Goal: Transaction & Acquisition: Purchase product/service

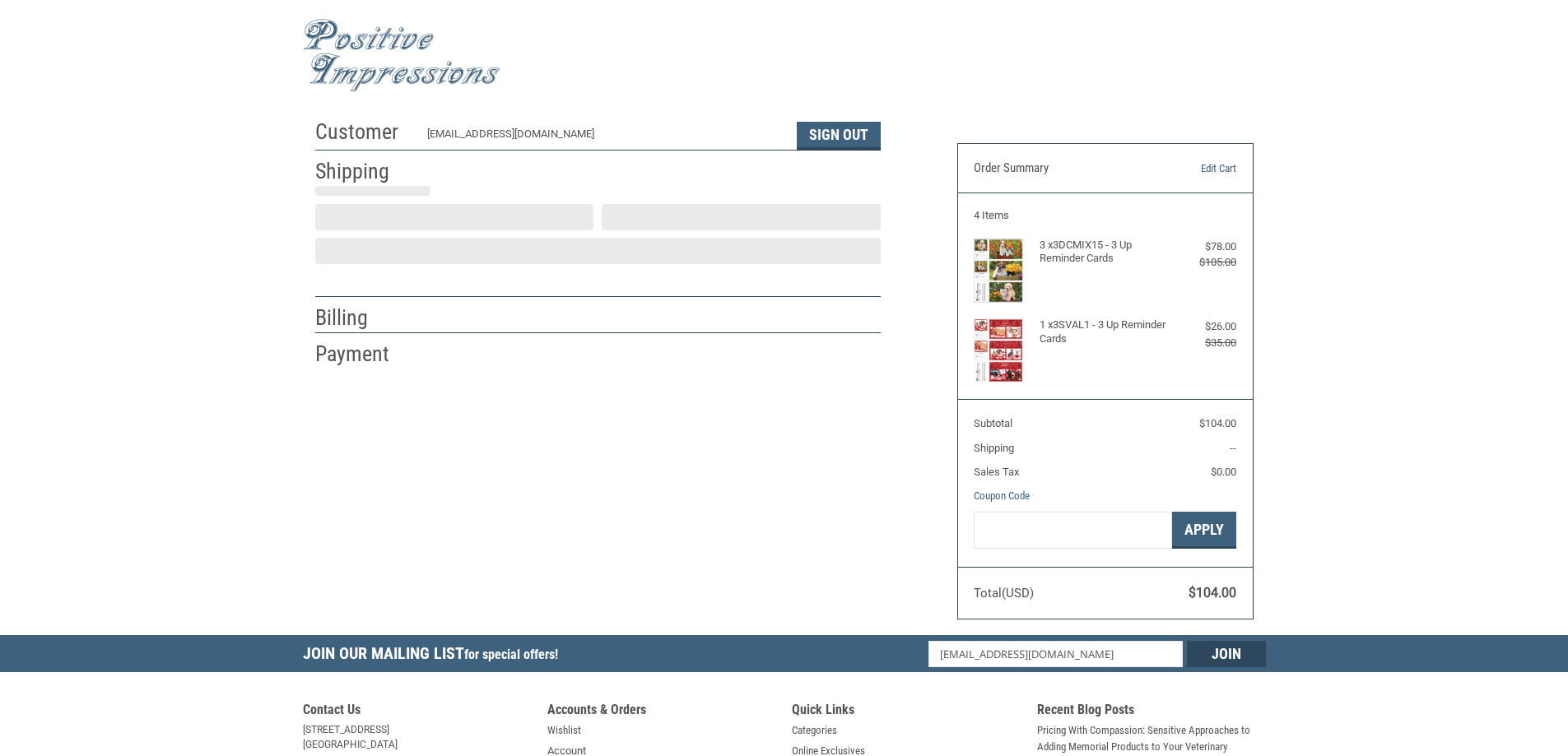
select select "US"
select select "IA"
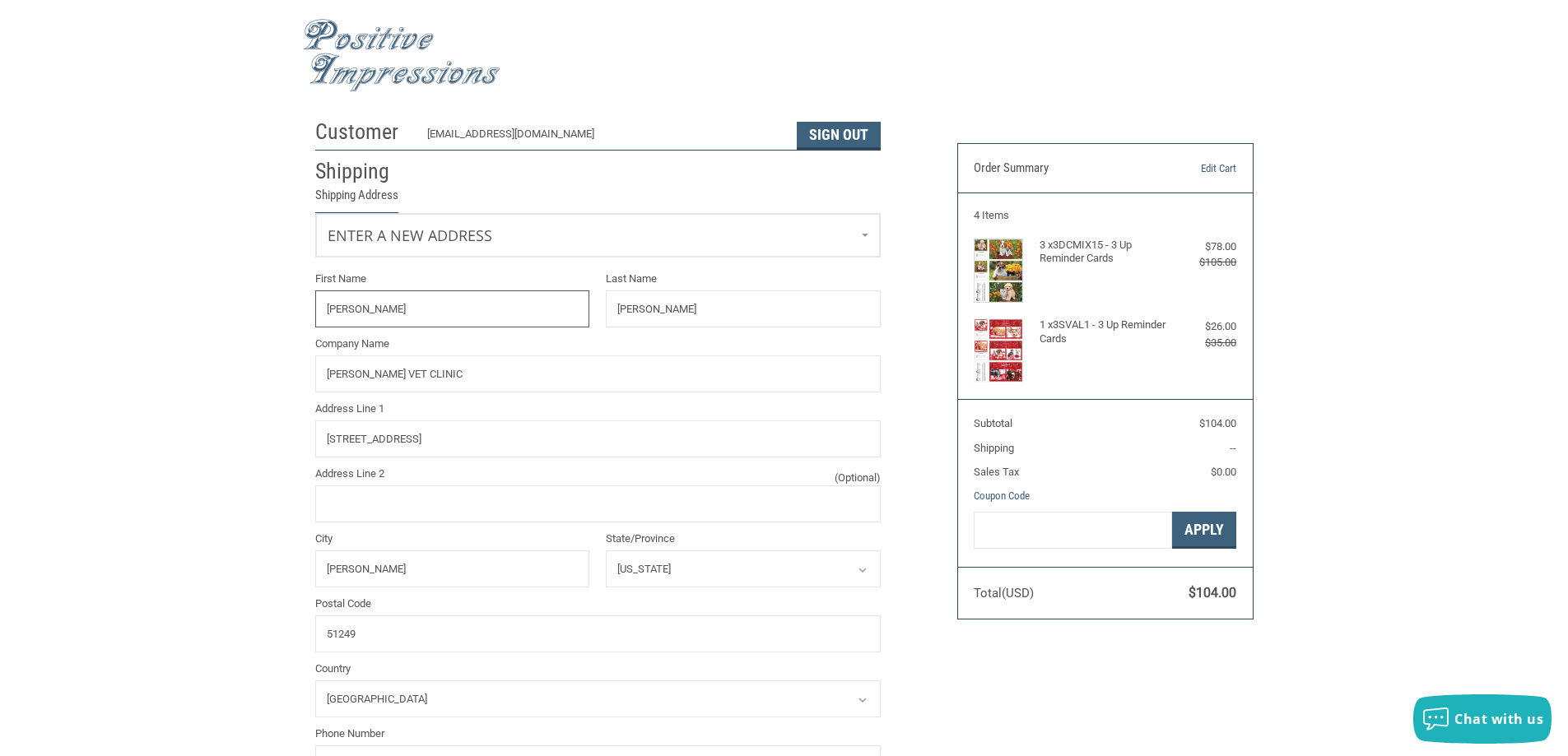
radio input "true"
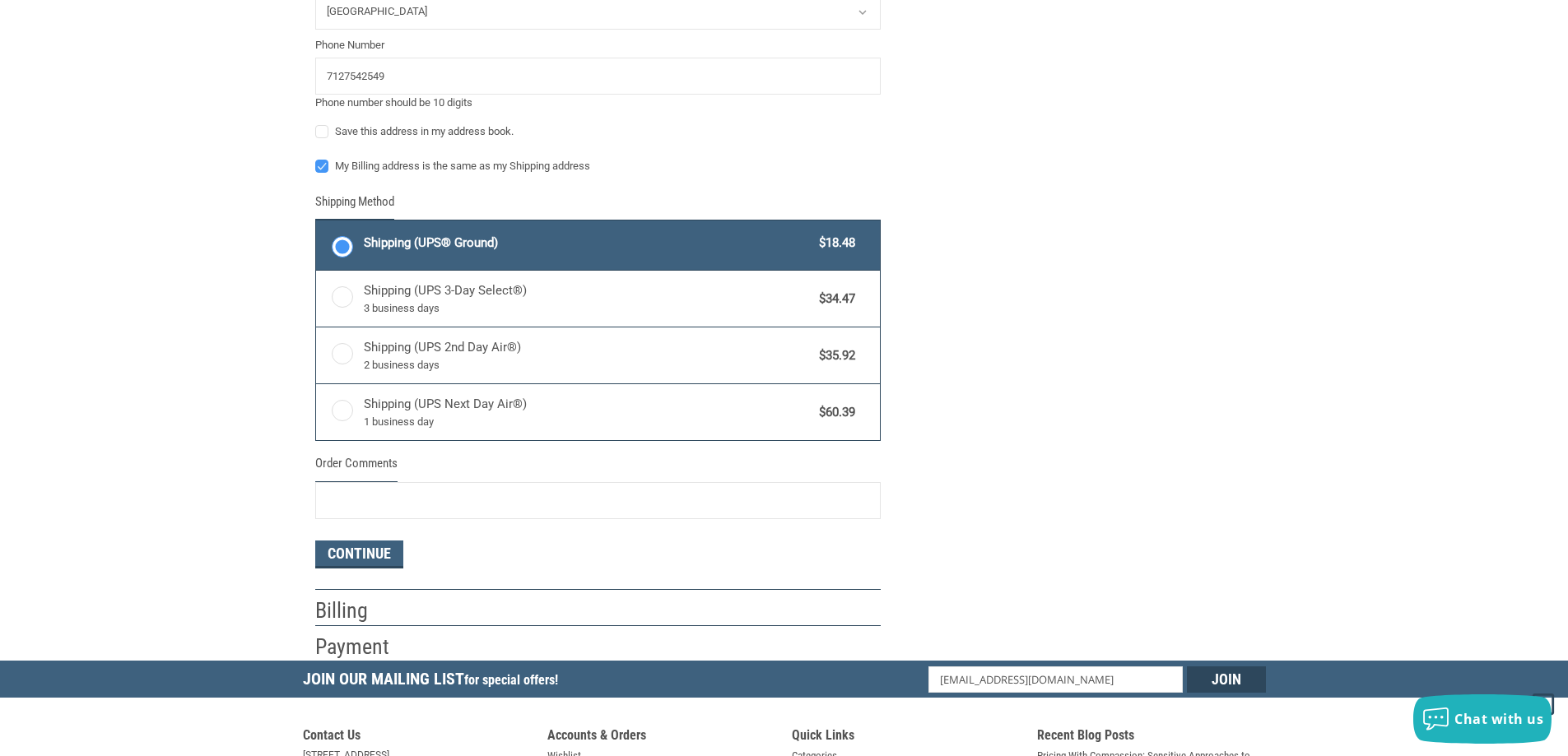
scroll to position [741, 0]
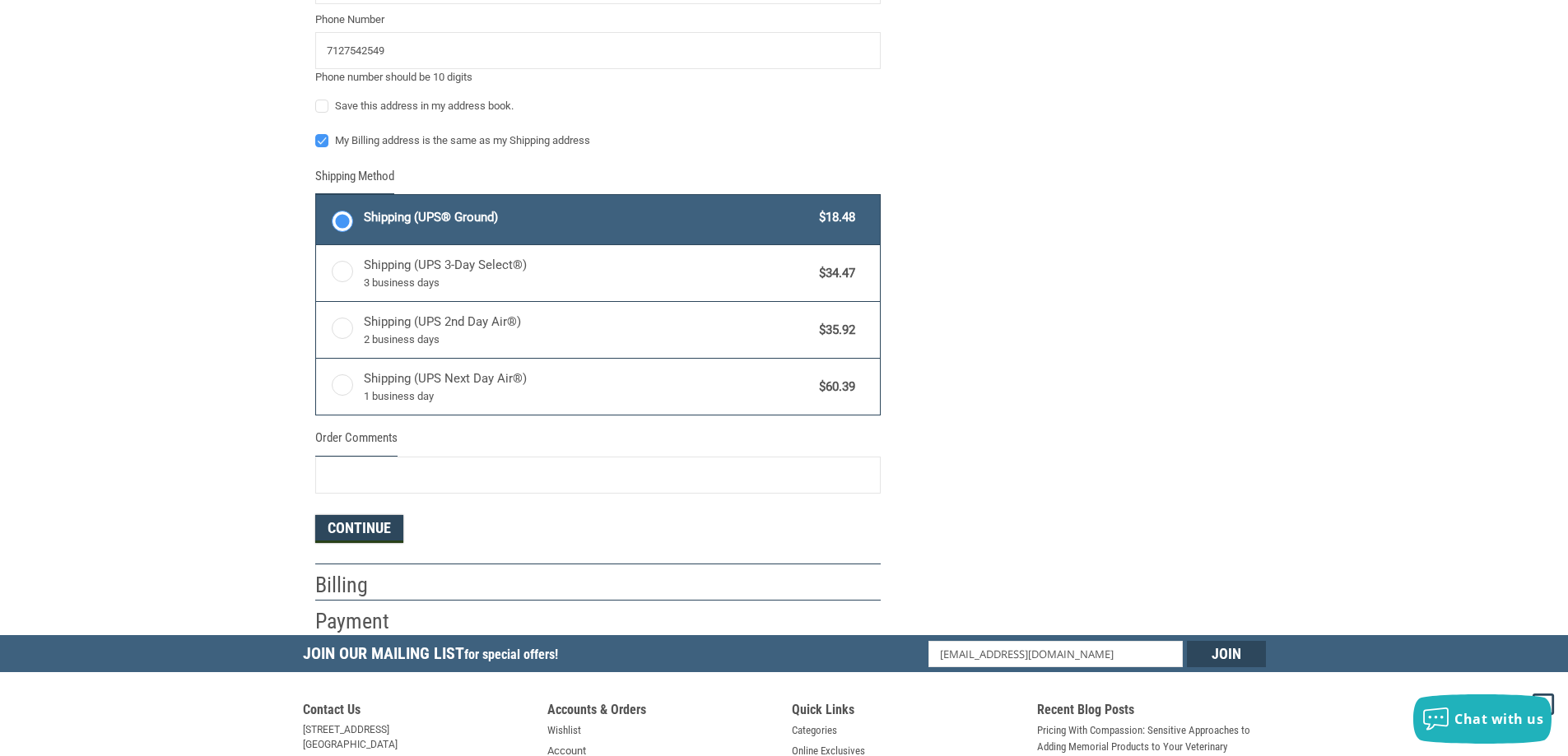
click at [348, 536] on button "Continue" at bounding box center [359, 529] width 88 height 28
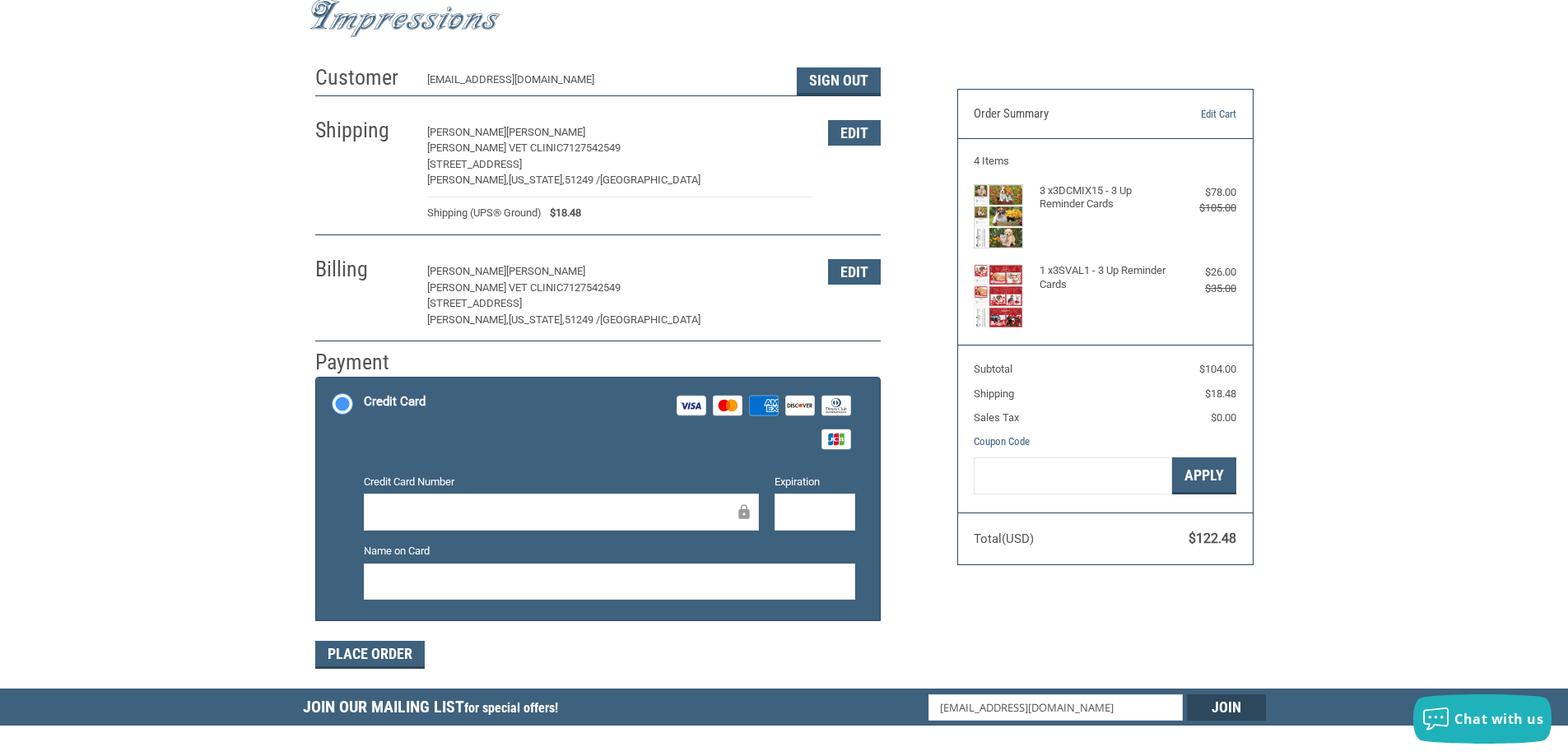
scroll to position [0, 0]
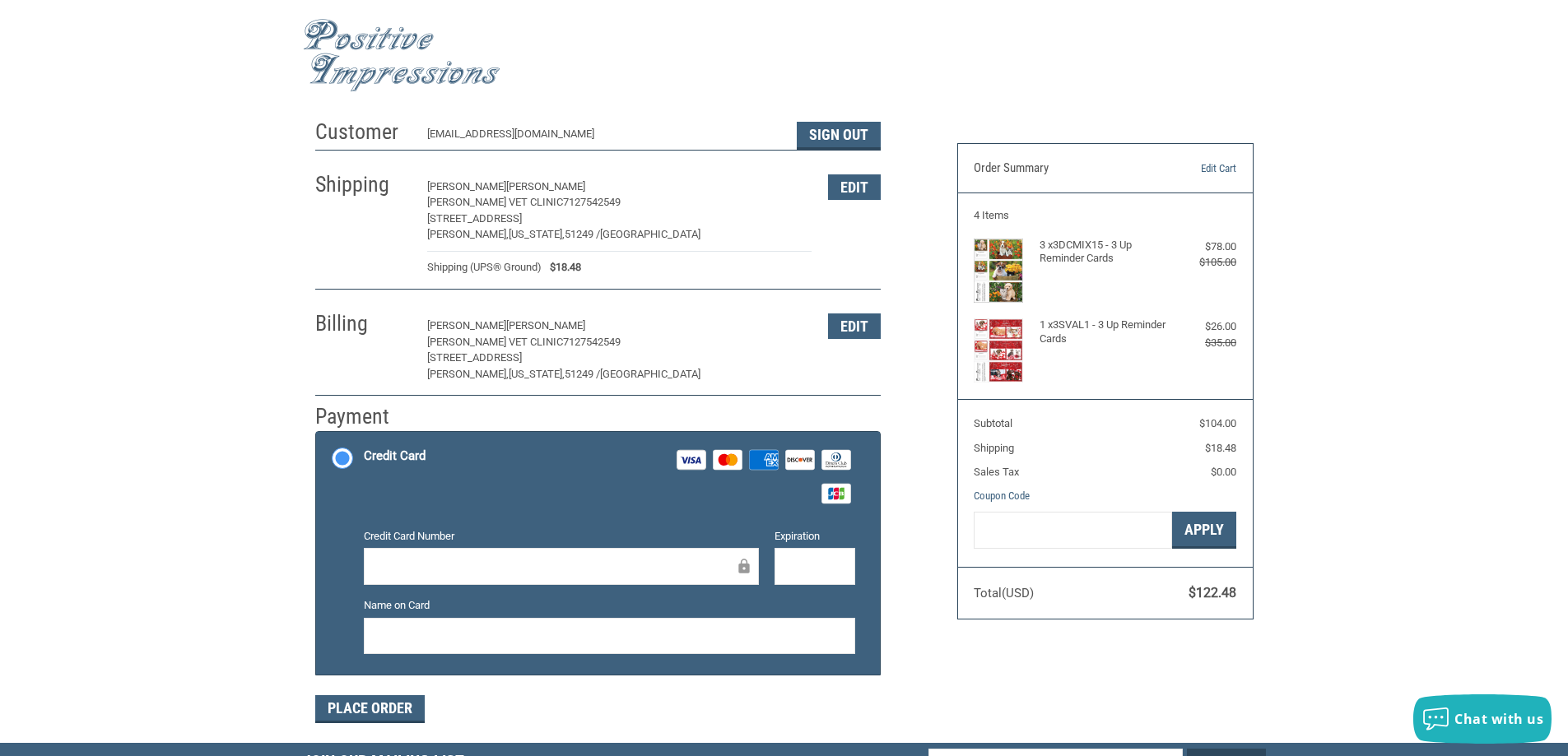
click at [582, 549] on div at bounding box center [561, 566] width 395 height 37
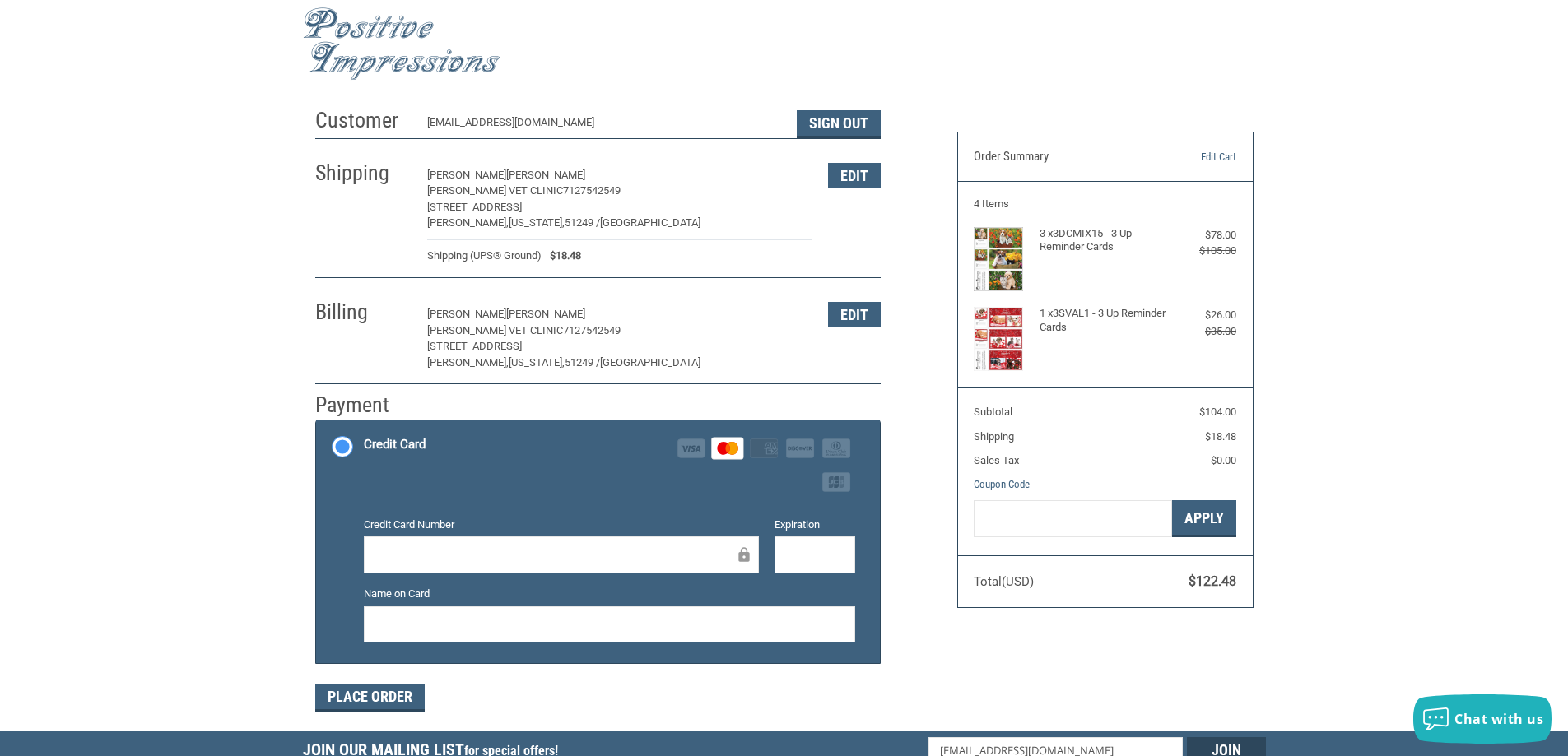
scroll to position [383, 0]
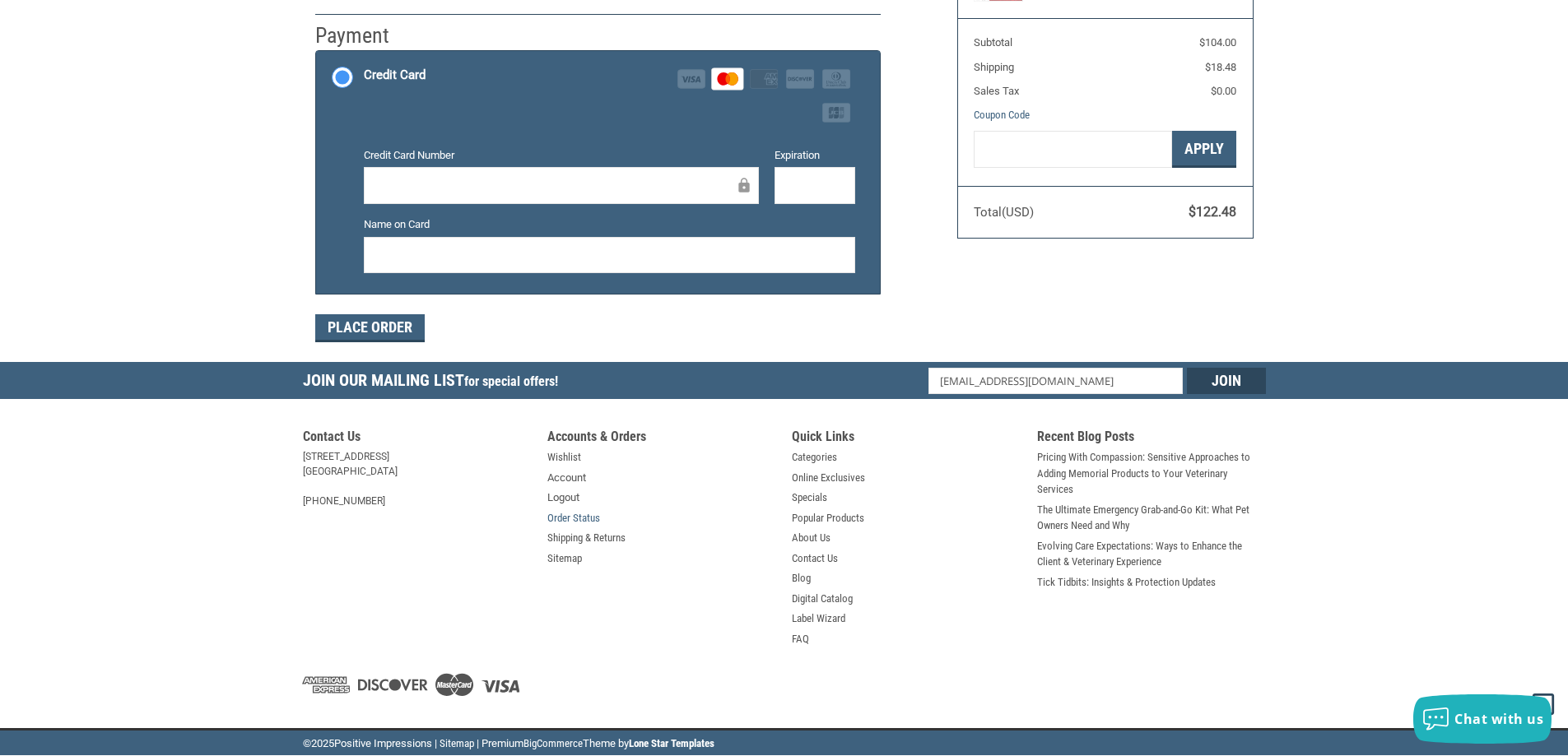
click at [562, 517] on link "Order Status" at bounding box center [573, 518] width 52 height 16
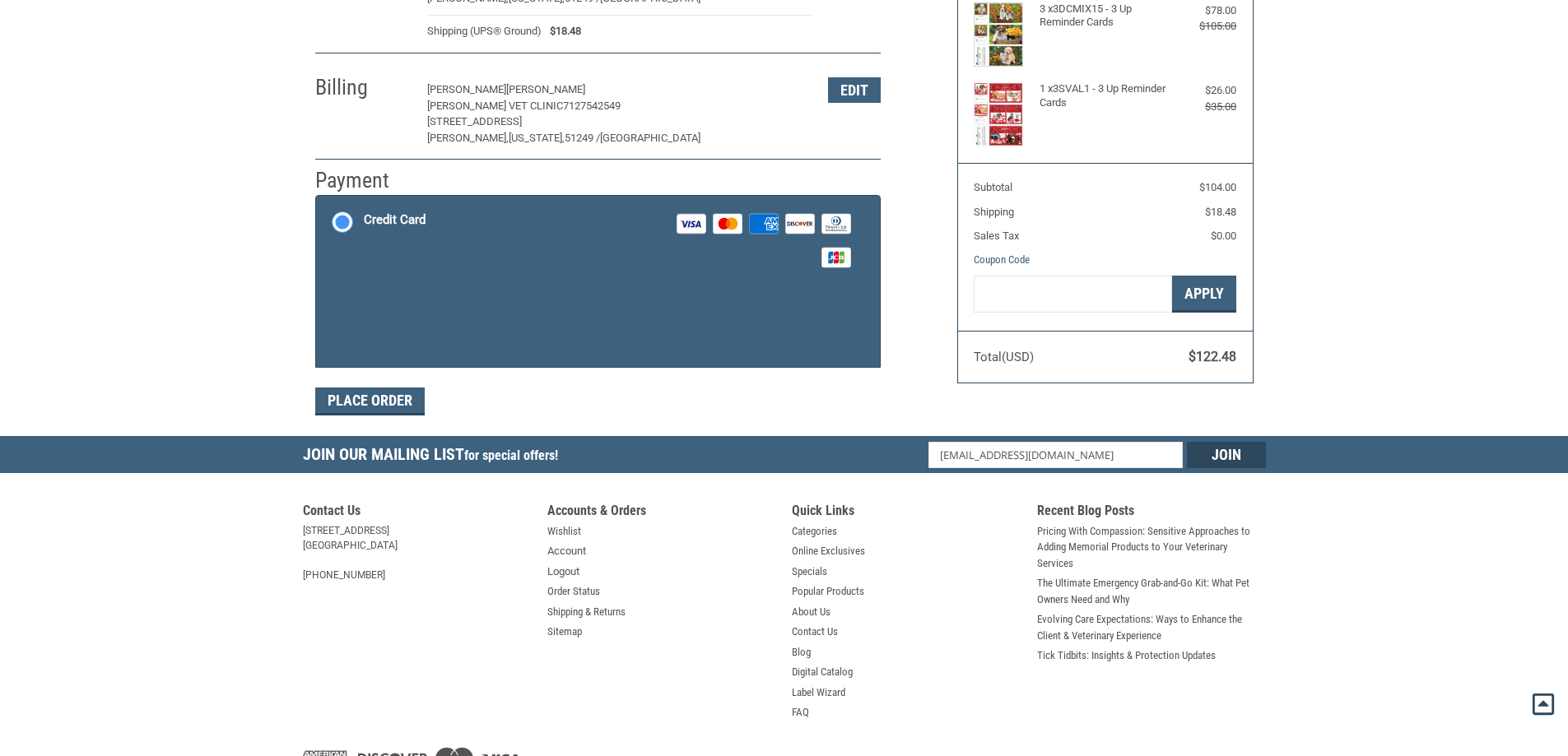
scroll to position [246, 0]
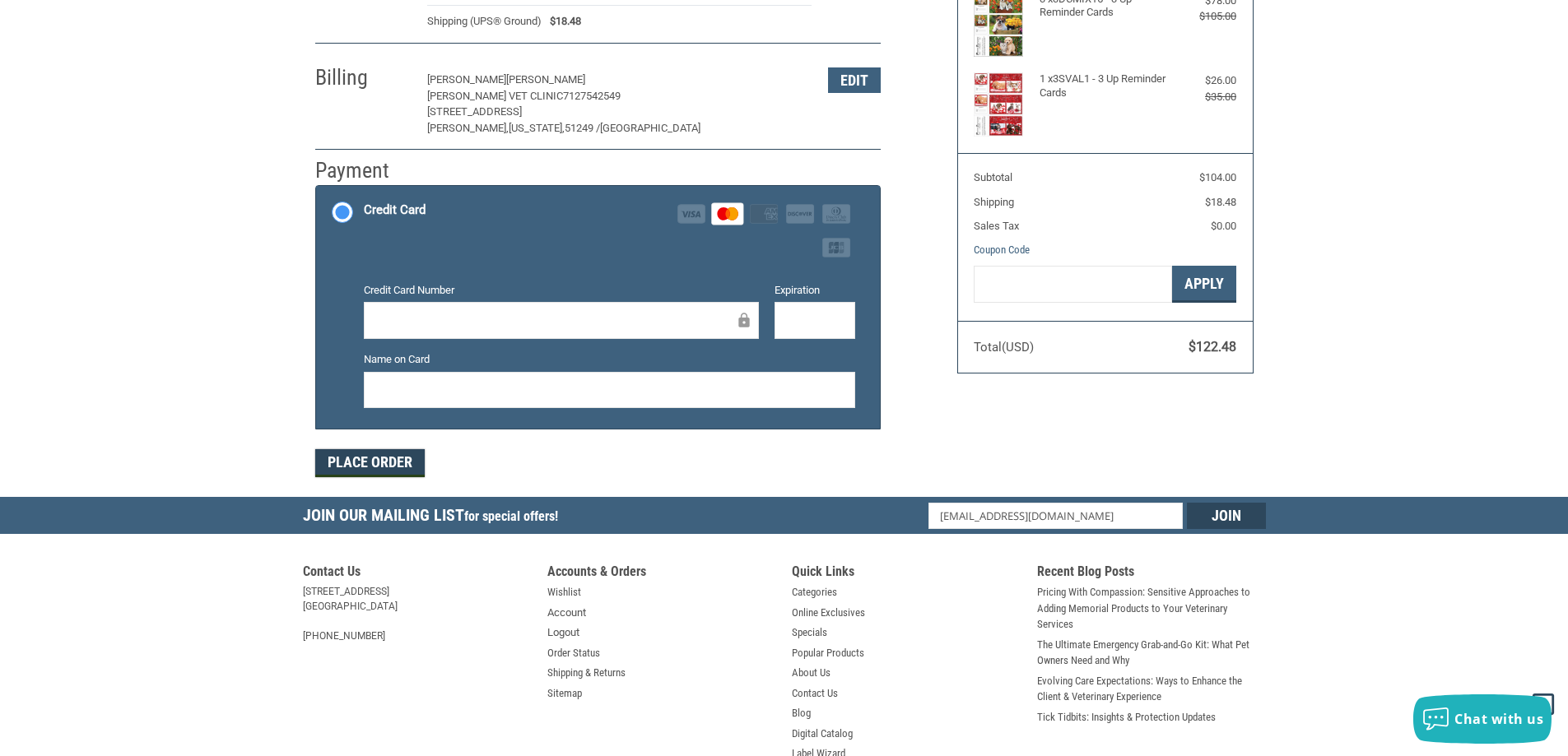
click at [373, 466] on button "Place Order" at bounding box center [369, 463] width 109 height 28
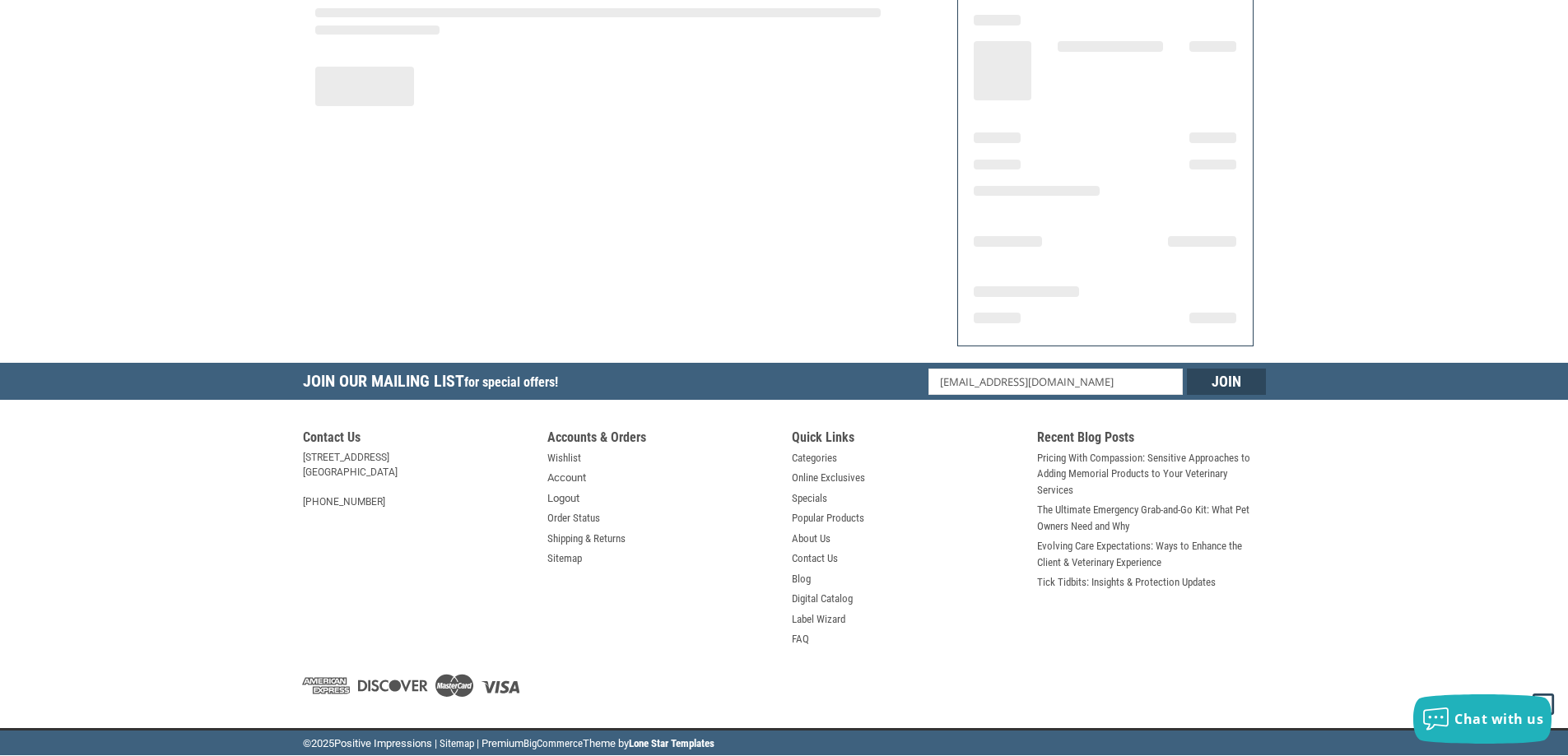
scroll to position [191, 0]
